Goal: Task Accomplishment & Management: Manage account settings

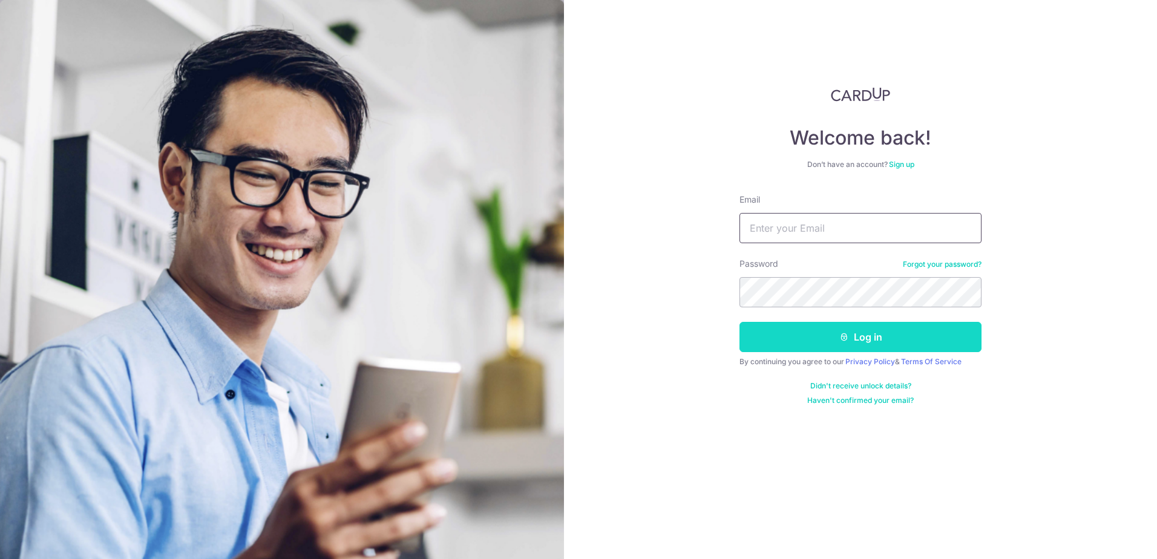
type input "[EMAIL_ADDRESS][DOMAIN_NAME]"
click at [806, 331] on button "Log in" at bounding box center [861, 337] width 242 height 30
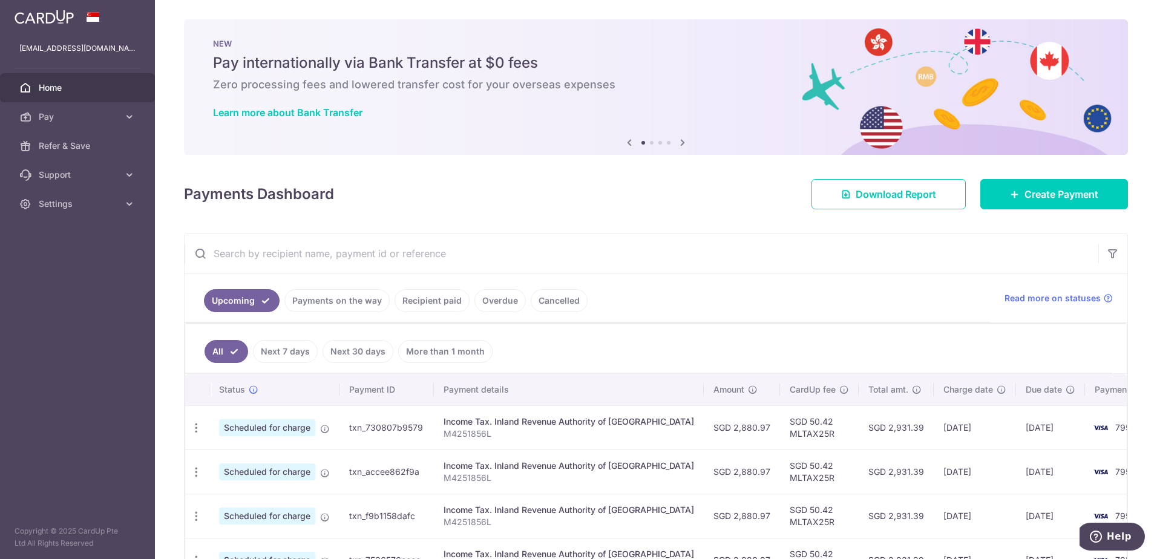
scroll to position [61, 0]
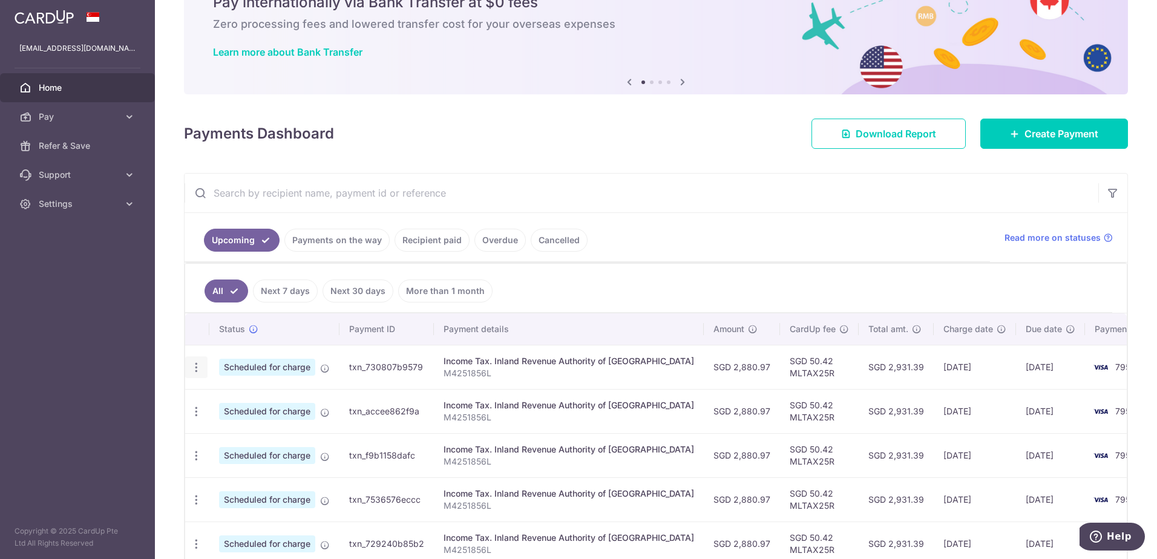
click at [200, 371] on icon "button" at bounding box center [196, 367] width 13 height 13
click at [240, 436] on span "Cancel payment" at bounding box center [260, 430] width 81 height 15
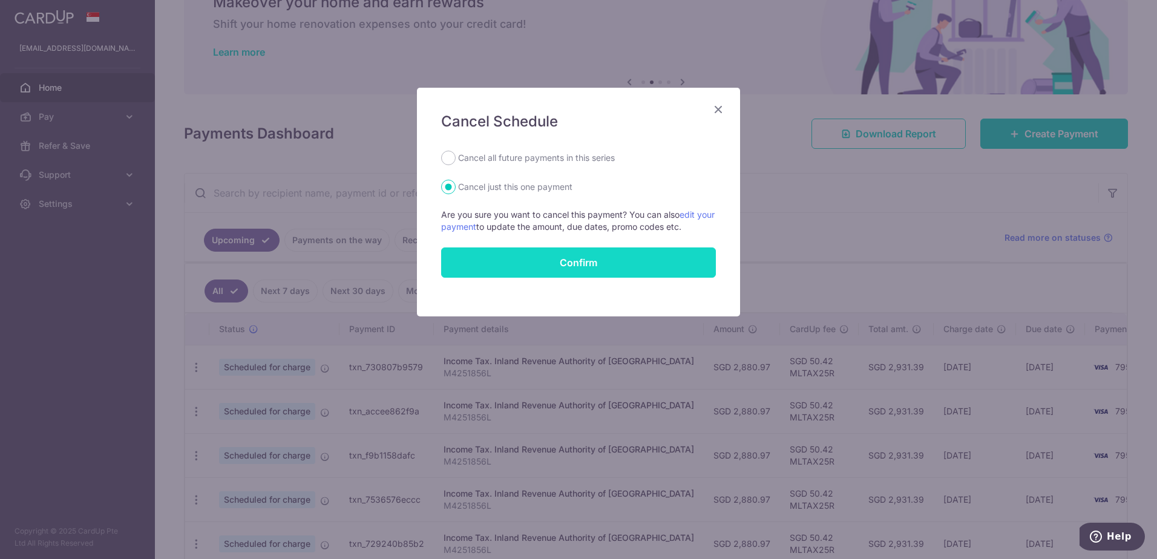
click at [635, 262] on input "Confirm" at bounding box center [578, 263] width 275 height 30
